Goal: Information Seeking & Learning: Learn about a topic

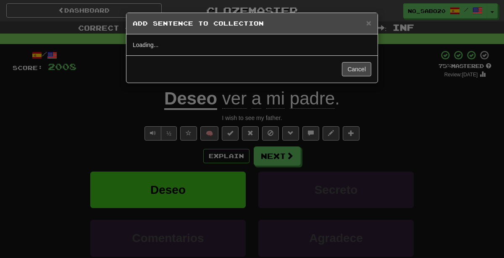
scroll to position [20, 0]
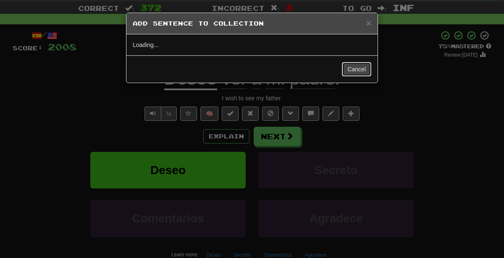
click at [363, 69] on button "Cancel" at bounding box center [356, 69] width 29 height 14
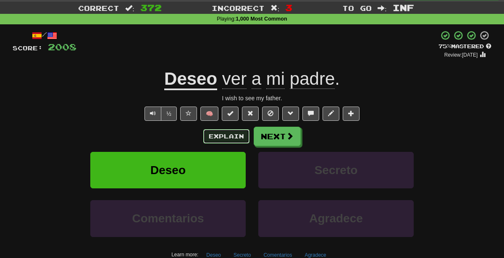
click at [241, 131] on button "Explain" at bounding box center [226, 136] width 46 height 14
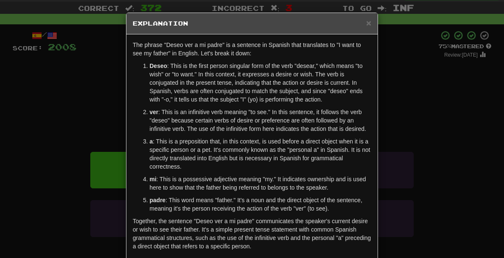
click at [410, 146] on div "× Explanation The phrase "Deseo ver a mi padre" is a sentence in Spanish that t…" at bounding box center [252, 129] width 504 height 258
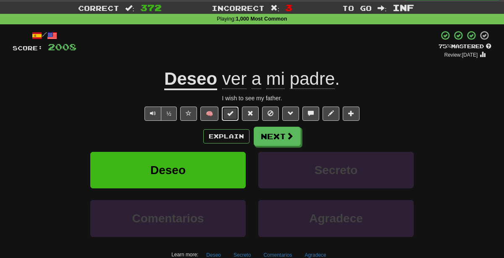
click at [232, 111] on span at bounding box center [230, 113] width 6 height 6
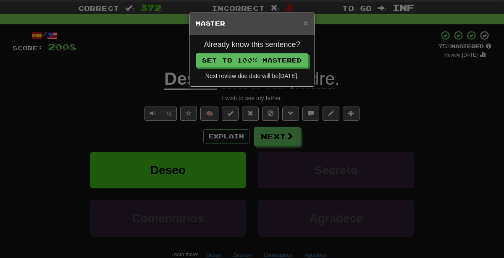
click at [204, 117] on div "× Master Already know this sentence? Set to 100% Mastered Next review due date …" at bounding box center [252, 129] width 504 height 258
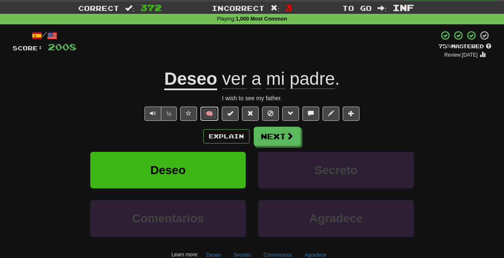
click at [204, 117] on button "🧠" at bounding box center [209, 114] width 18 height 14
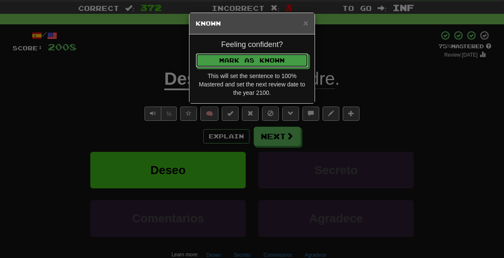
click at [196, 53] on button "Mark as Known" at bounding box center [252, 60] width 112 height 14
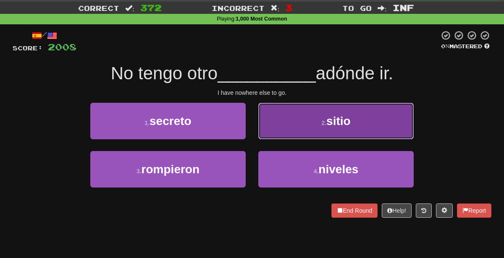
click at [297, 128] on button "2 . sitio" at bounding box center [335, 121] width 155 height 37
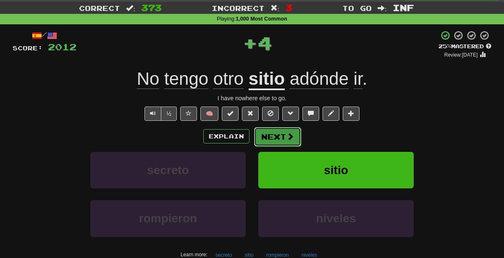
click at [294, 138] on button "Next" at bounding box center [277, 136] width 47 height 19
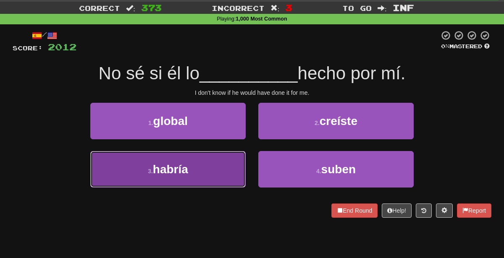
click at [219, 180] on button "3 . habría" at bounding box center [167, 169] width 155 height 37
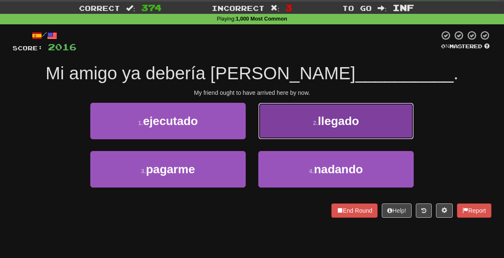
click at [308, 129] on button "2 . llegado" at bounding box center [335, 121] width 155 height 37
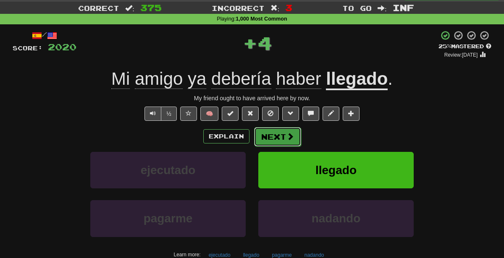
click at [282, 136] on button "Next" at bounding box center [277, 136] width 47 height 19
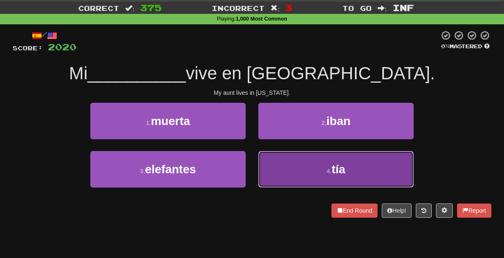
click at [313, 180] on button "4 . tía" at bounding box center [335, 169] width 155 height 37
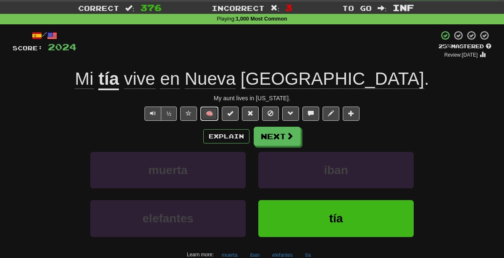
click at [210, 112] on button "🧠" at bounding box center [209, 114] width 18 height 14
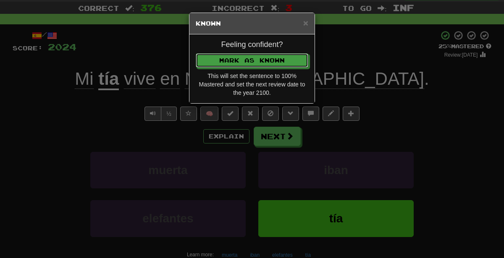
click at [196, 53] on button "Mark as Known" at bounding box center [252, 60] width 112 height 14
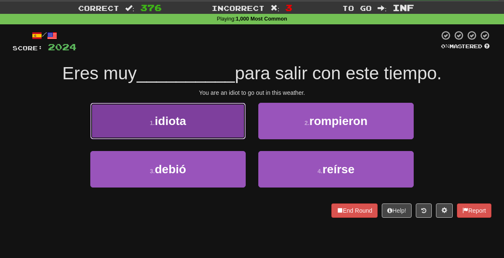
click at [213, 116] on button "1 . idiota" at bounding box center [167, 121] width 155 height 37
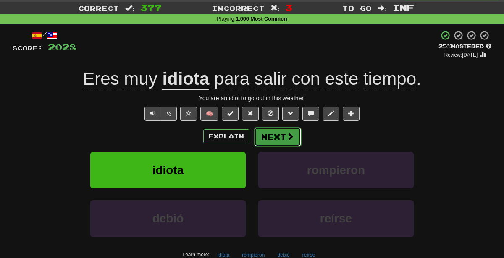
click at [283, 132] on button "Next" at bounding box center [277, 136] width 47 height 19
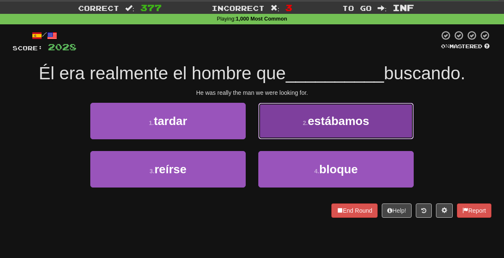
click at [300, 116] on button "2 . [GEOGRAPHIC_DATA]" at bounding box center [335, 121] width 155 height 37
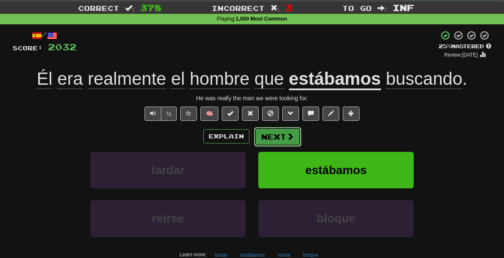
click at [282, 135] on button "Next" at bounding box center [277, 136] width 47 height 19
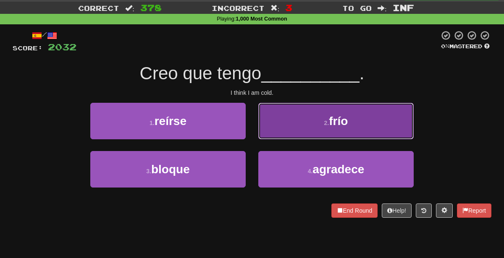
click at [285, 134] on button "2 . frío" at bounding box center [335, 121] width 155 height 37
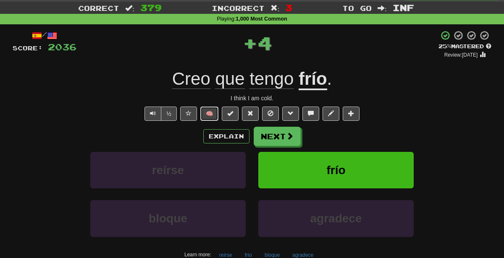
click at [210, 115] on button "🧠" at bounding box center [209, 114] width 18 height 14
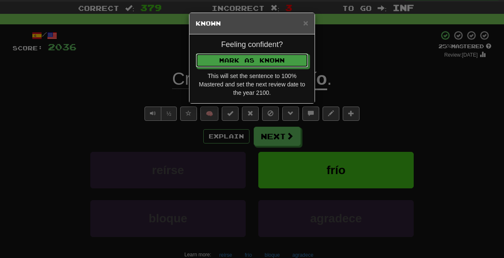
click at [196, 53] on button "Mark as Known" at bounding box center [252, 60] width 112 height 14
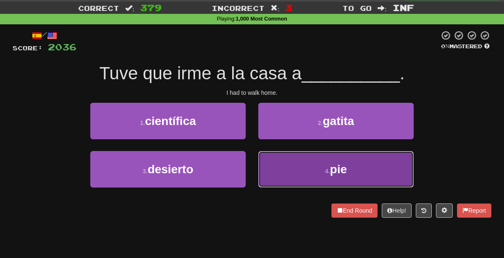
click at [296, 175] on button "4 . pie" at bounding box center [335, 169] width 155 height 37
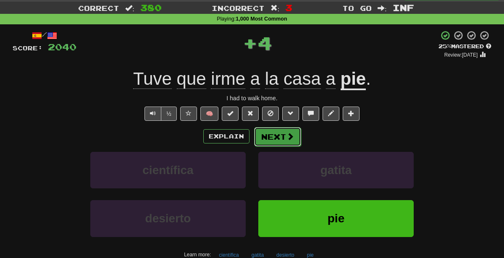
click at [287, 139] on span at bounding box center [290, 137] width 8 height 8
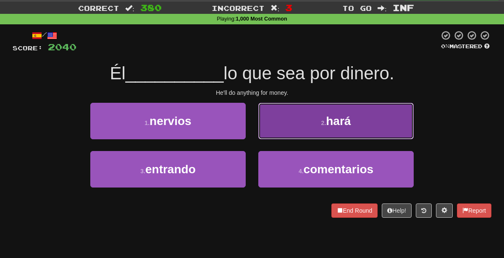
click at [297, 127] on button "2 . hará" at bounding box center [335, 121] width 155 height 37
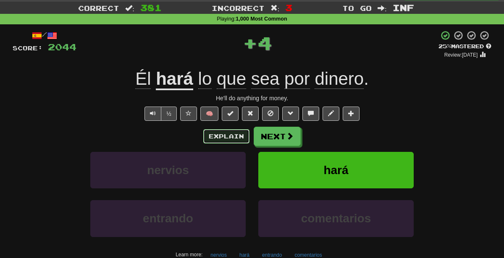
click at [218, 134] on button "Explain" at bounding box center [226, 136] width 46 height 14
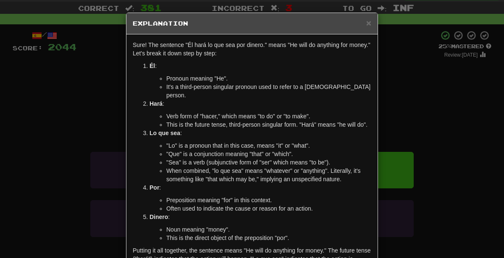
click at [393, 111] on div "× Explanation Sure! The sentence "Él hará lo que sea por dinero." means "He wil…" at bounding box center [252, 129] width 504 height 258
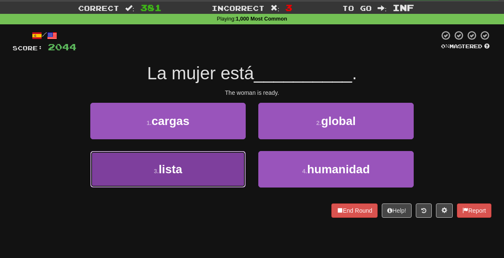
click at [213, 182] on button "3 . lista" at bounding box center [167, 169] width 155 height 37
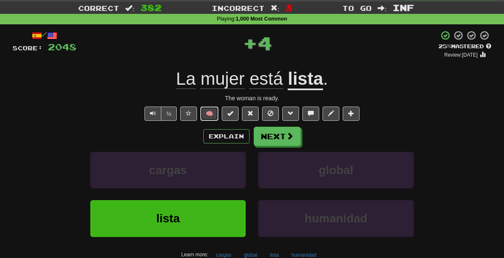
click at [206, 107] on button "🧠" at bounding box center [209, 114] width 18 height 14
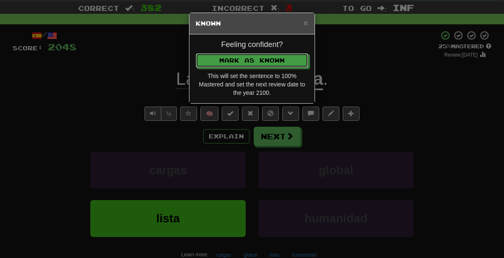
click at [196, 53] on button "Mark as Known" at bounding box center [252, 60] width 112 height 14
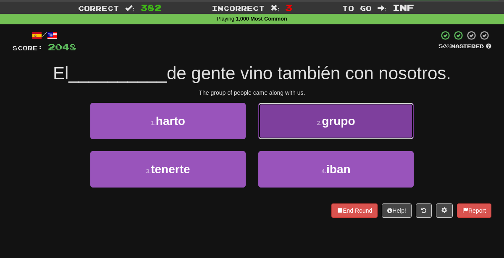
click at [297, 130] on button "2 . grupo" at bounding box center [335, 121] width 155 height 37
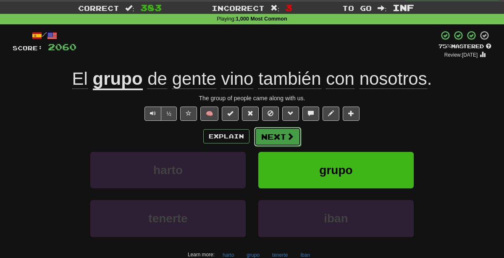
click at [288, 134] on span at bounding box center [290, 137] width 8 height 8
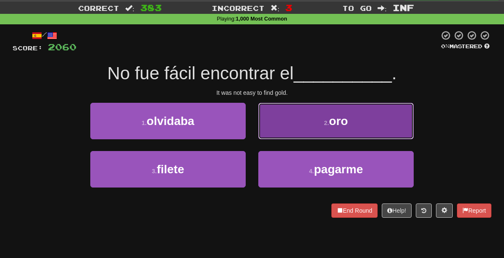
click at [287, 127] on button "2 . oro" at bounding box center [335, 121] width 155 height 37
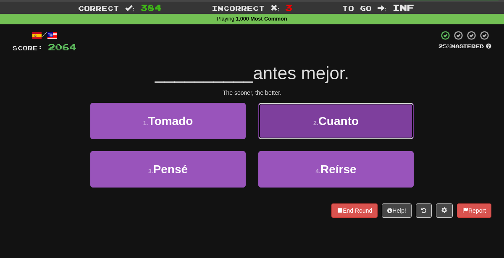
click at [308, 118] on button "2 . Cuanto" at bounding box center [335, 121] width 155 height 37
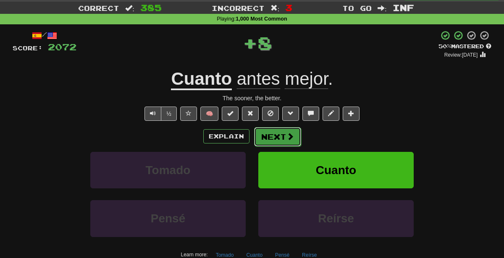
click at [287, 136] on span at bounding box center [290, 137] width 8 height 8
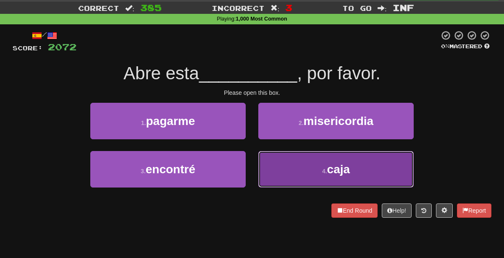
click at [290, 173] on button "4 . caja" at bounding box center [335, 169] width 155 height 37
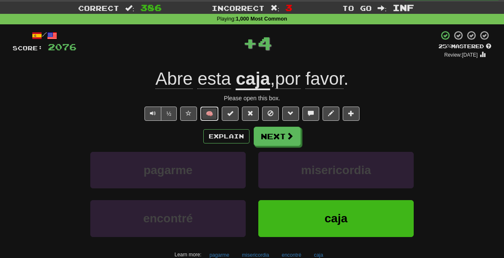
click at [216, 115] on button "🧠" at bounding box center [209, 114] width 18 height 14
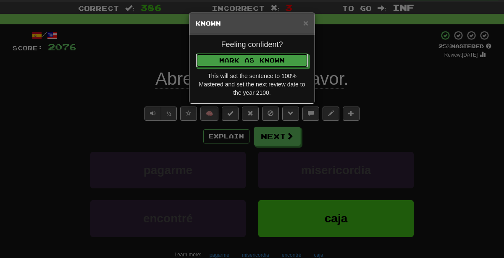
click at [196, 53] on button "Mark as Known" at bounding box center [252, 60] width 112 height 14
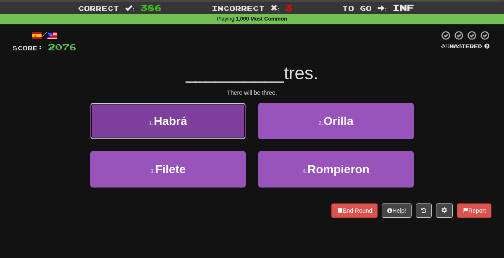
click at [204, 125] on button "1 . [DEMOGRAPHIC_DATA]" at bounding box center [167, 121] width 155 height 37
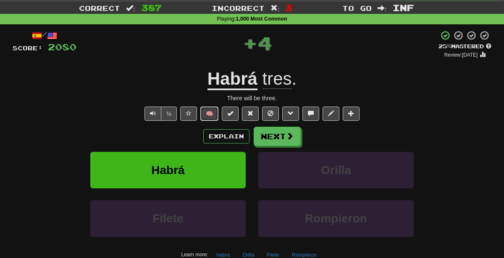
click at [209, 117] on button "🧠" at bounding box center [209, 114] width 18 height 14
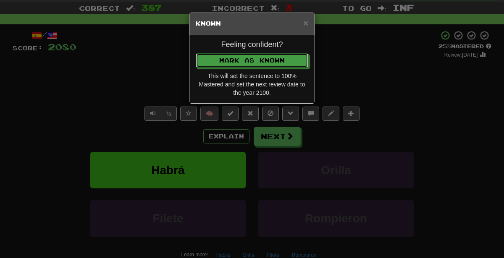
click at [196, 53] on button "Mark as Known" at bounding box center [252, 60] width 112 height 14
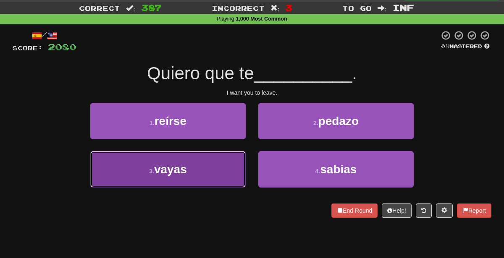
click at [185, 167] on span "vayas" at bounding box center [170, 169] width 33 height 13
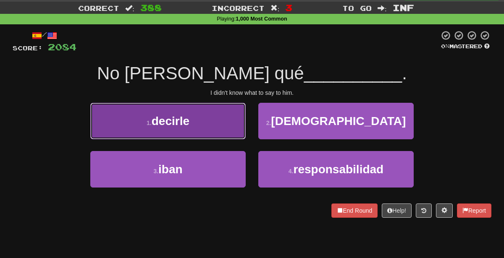
click at [226, 120] on button "1 . decirle" at bounding box center [167, 121] width 155 height 37
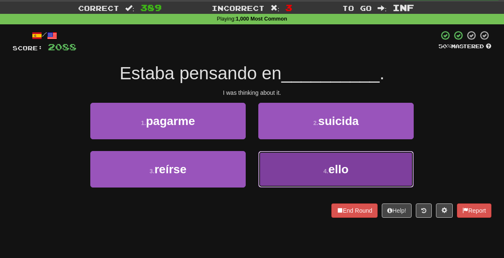
click at [322, 176] on button "4 . ello" at bounding box center [335, 169] width 155 height 37
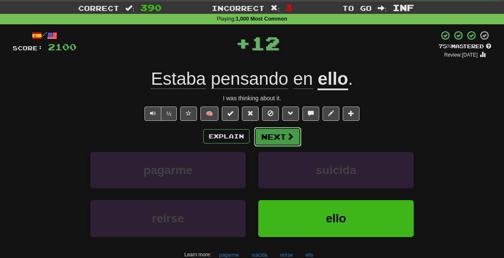
click at [281, 137] on button "Next" at bounding box center [277, 136] width 47 height 19
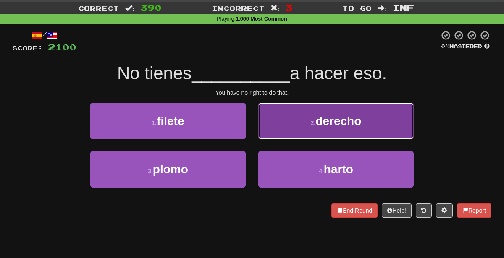
click at [324, 123] on span "derecho" at bounding box center [338, 121] width 46 height 13
